Goal: Task Accomplishment & Management: Manage account settings

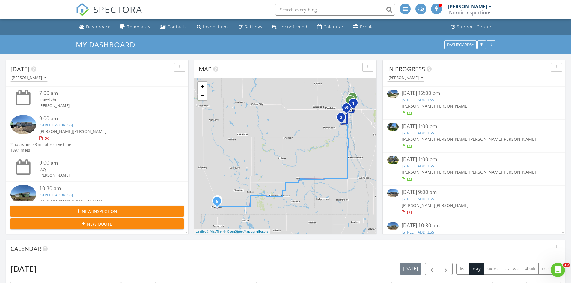
click at [481, 5] on div "[PERSON_NAME]" at bounding box center [467, 7] width 39 height 6
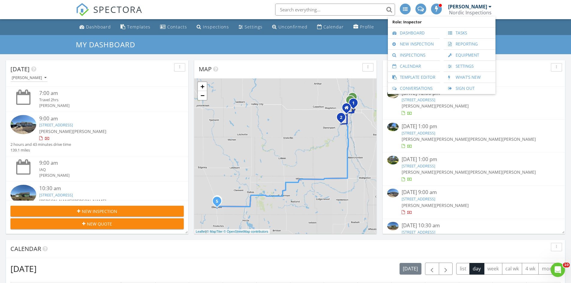
click at [480, 8] on div "[PERSON_NAME]" at bounding box center [467, 7] width 39 height 6
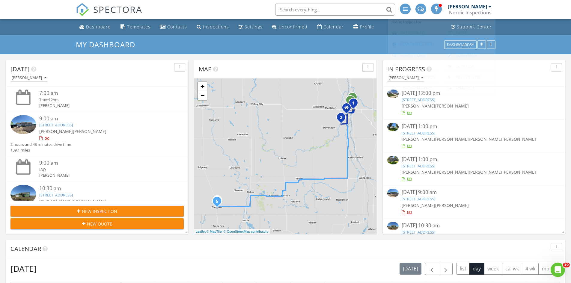
scroll to position [3, 3]
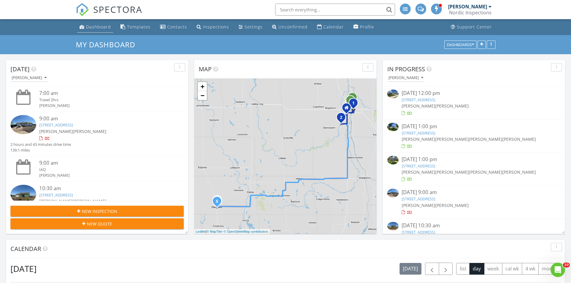
click at [105, 28] on div "Dashboard" at bounding box center [98, 27] width 25 height 6
click at [34, 81] on button "[PERSON_NAME]" at bounding box center [28, 78] width 37 height 8
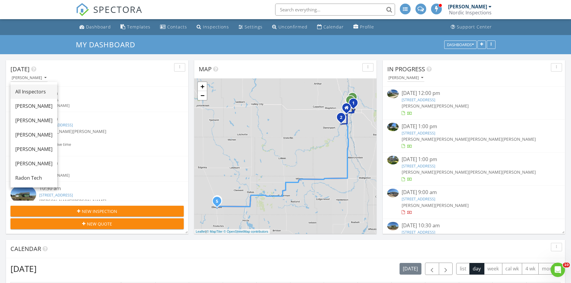
click at [30, 94] on div "All Inspectors" at bounding box center [33, 91] width 37 height 7
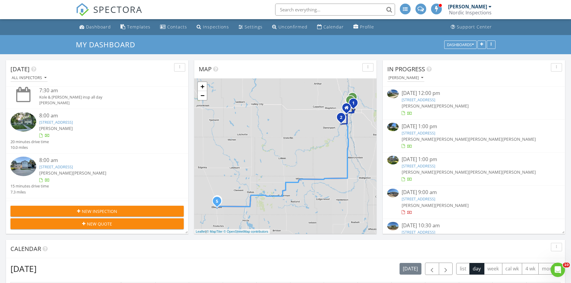
scroll to position [60, 0]
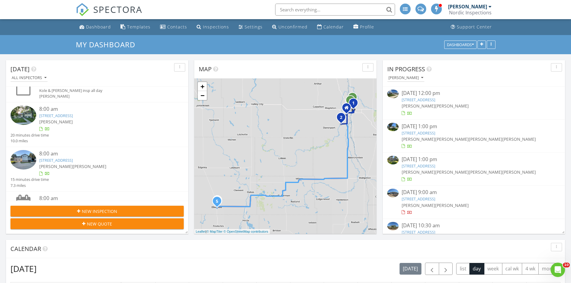
click at [140, 166] on div "Kole Lefebvre Travis Hoopman" at bounding box center [104, 166] width 130 height 6
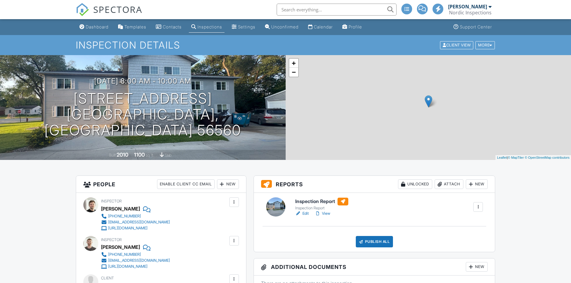
click at [321, 212] on div at bounding box center [318, 214] width 6 height 6
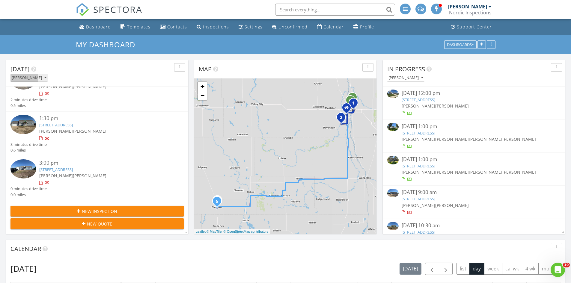
click at [25, 79] on div "[PERSON_NAME]" at bounding box center [29, 78] width 35 height 4
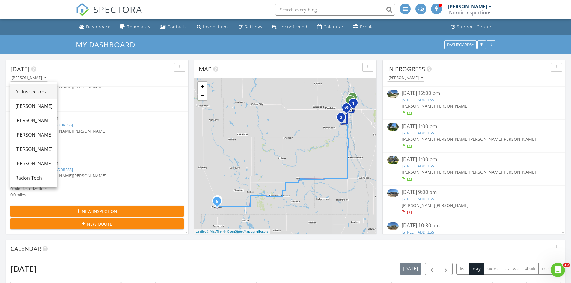
click at [46, 91] on div "All Inspectors" at bounding box center [33, 91] width 37 height 7
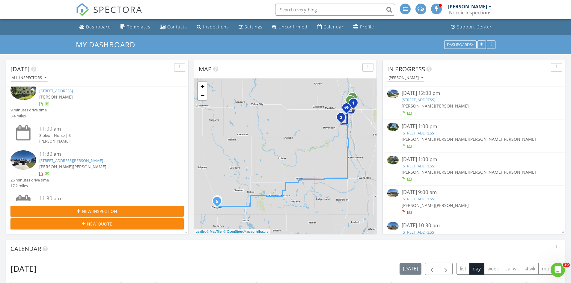
scroll to position [420, 0]
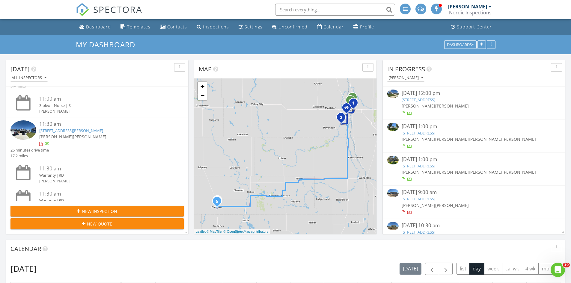
click at [136, 141] on div "11:30 am 10157 Concord Dr, Horace, ND 58047 Kole Lefebvre Travis Hoopman" at bounding box center [104, 133] width 130 height 27
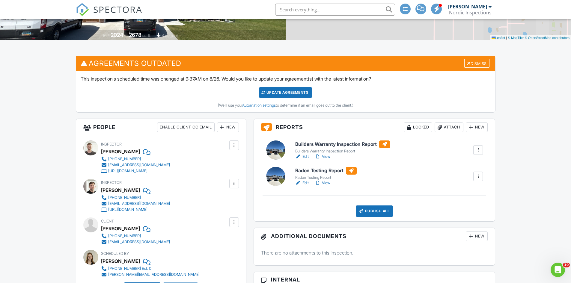
click at [326, 156] on link "View" at bounding box center [323, 157] width 16 height 6
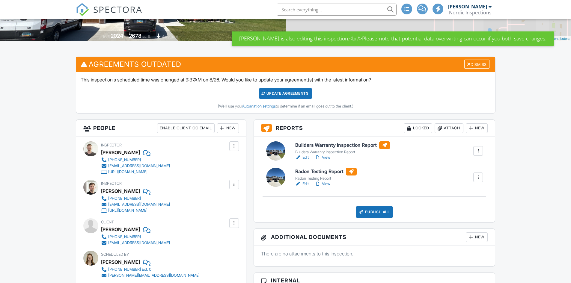
click at [328, 186] on link "View" at bounding box center [323, 184] width 16 height 6
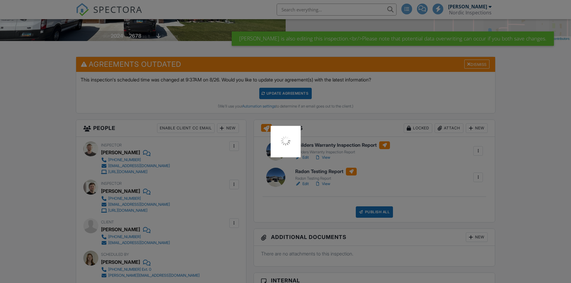
scroll to position [120, 0]
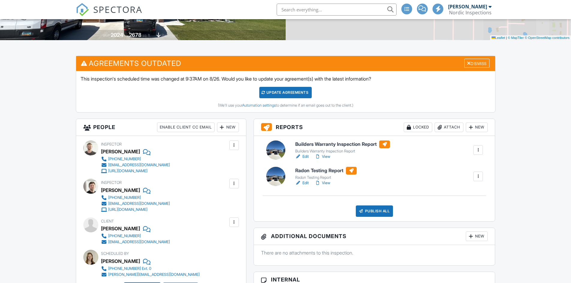
click at [325, 156] on link "View" at bounding box center [323, 157] width 16 height 6
click at [330, 182] on link "View" at bounding box center [323, 183] width 16 height 6
click at [322, 156] on link "View" at bounding box center [323, 157] width 16 height 6
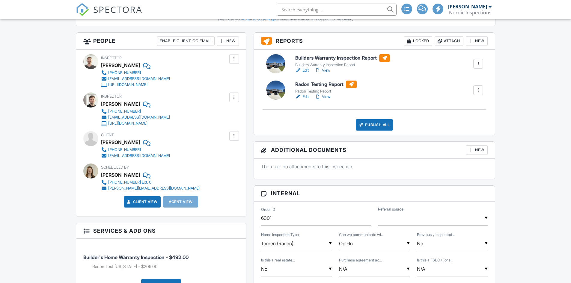
scroll to position [270, 0]
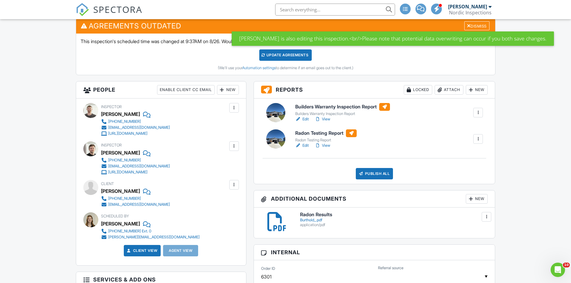
scroll to position [210, 0]
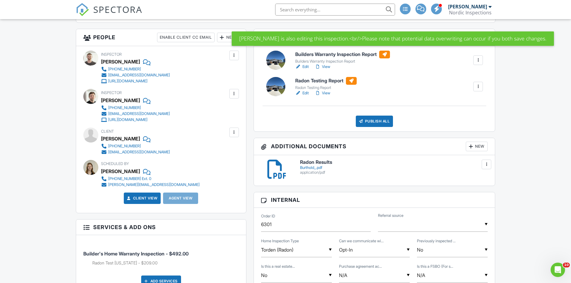
click at [322, 92] on link "View" at bounding box center [323, 93] width 16 height 6
click at [325, 64] on link "View" at bounding box center [323, 67] width 16 height 6
